Goal: Register for event/course

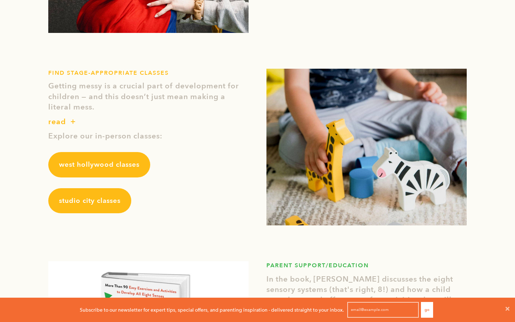
scroll to position [816, 0]
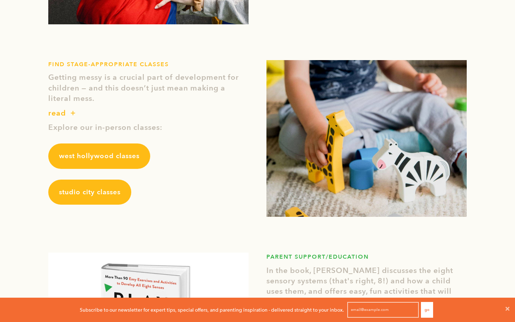
click at [70, 189] on span "studio city classes" at bounding box center [89, 191] width 61 height 9
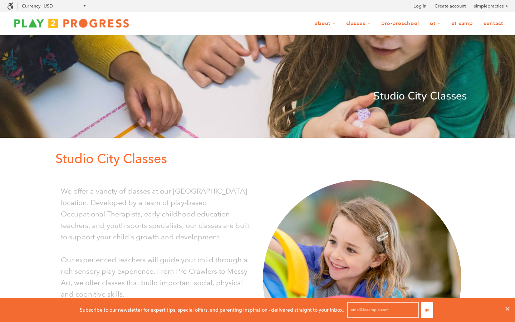
click at [469, 28] on link "OT Camp" at bounding box center [461, 24] width 31 height 14
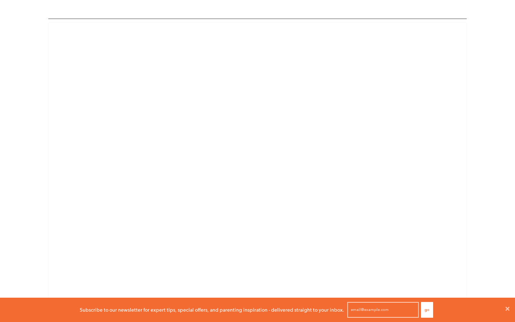
scroll to position [794, 0]
